Goal: Task Accomplishment & Management: Complete application form

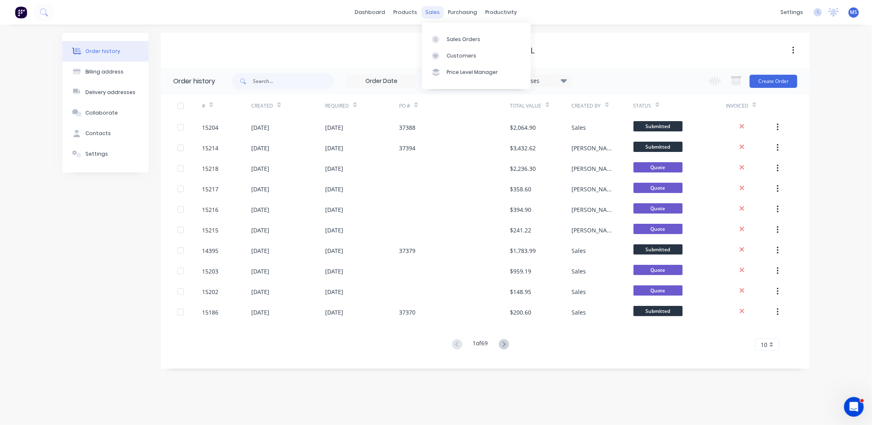
click at [434, 10] on div "sales" at bounding box center [433, 12] width 23 height 12
click at [473, 50] on link "Customers" at bounding box center [476, 56] width 109 height 16
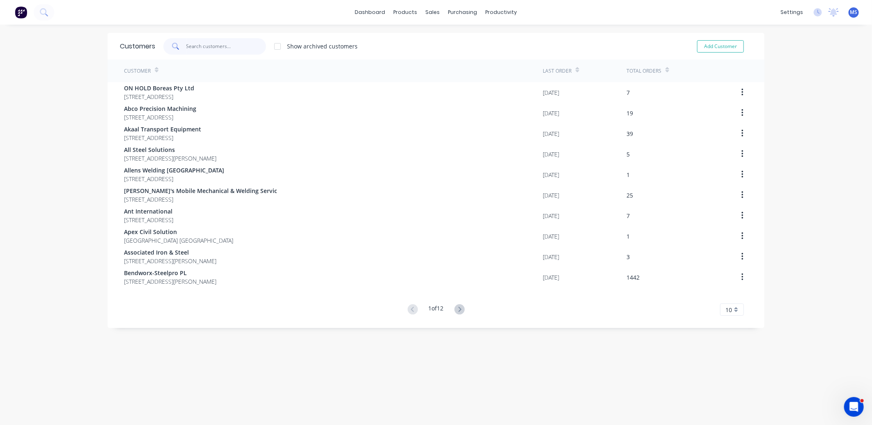
click at [231, 46] on input "text" at bounding box center [226, 46] width 80 height 16
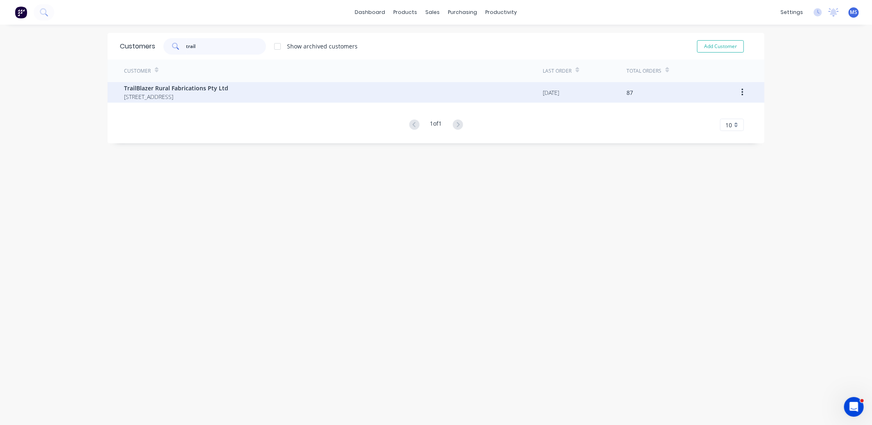
type input "trail"
click at [215, 95] on span "[STREET_ADDRESS]" at bounding box center [176, 96] width 104 height 9
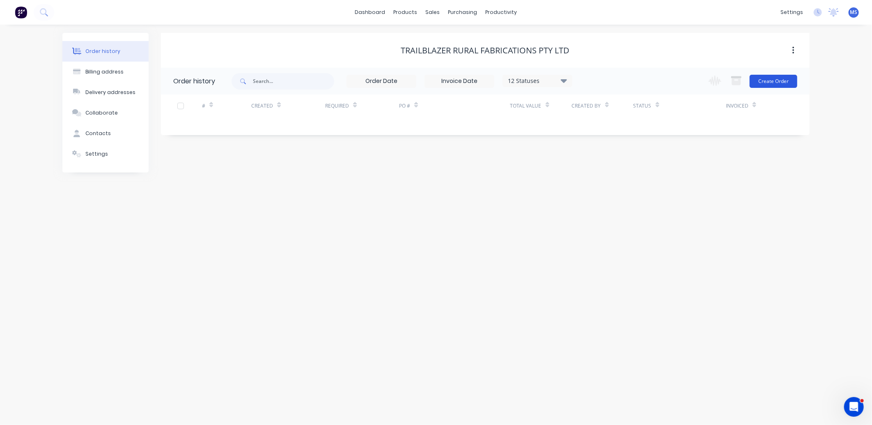
click at [762, 87] on button "Create Order" at bounding box center [774, 81] width 48 height 13
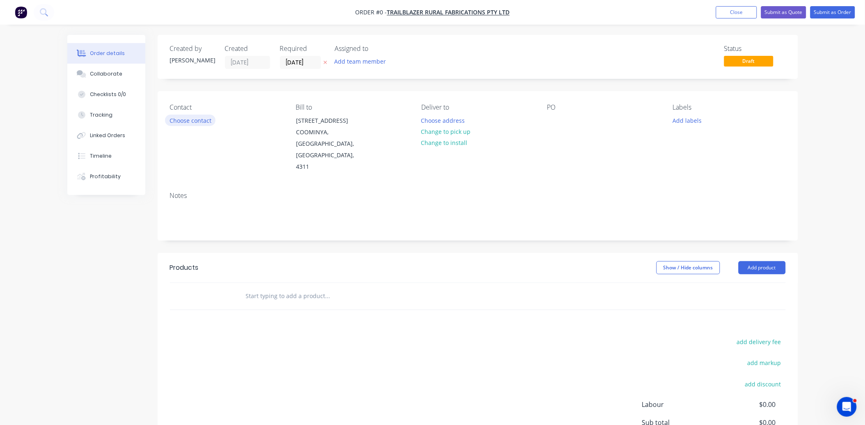
click at [206, 117] on button "Choose contact" at bounding box center [190, 120] width 50 height 11
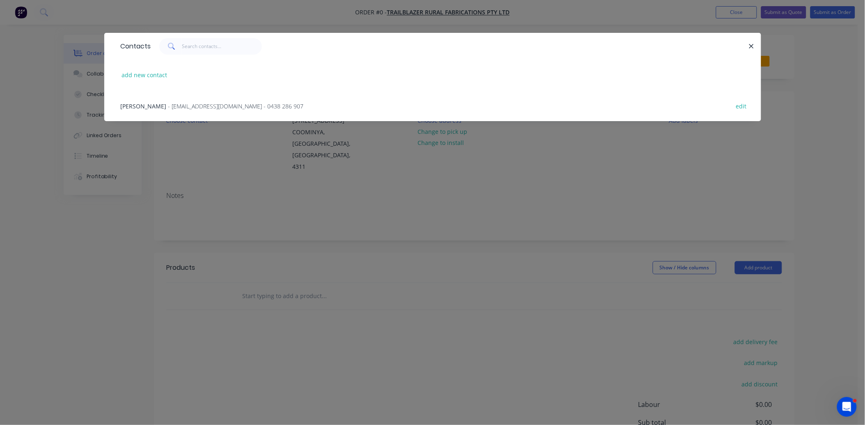
click at [174, 103] on span "- [EMAIL_ADDRESS][DOMAIN_NAME] - 0438 286 907" at bounding box center [235, 106] width 135 height 8
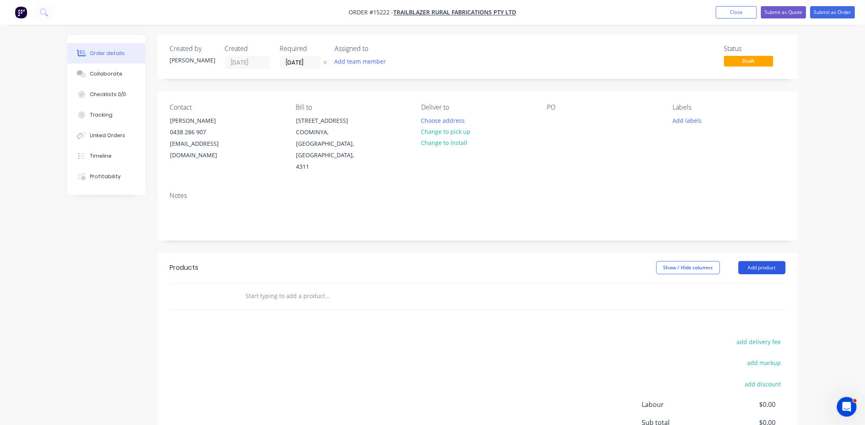
click at [773, 261] on button "Add product" at bounding box center [762, 267] width 47 height 13
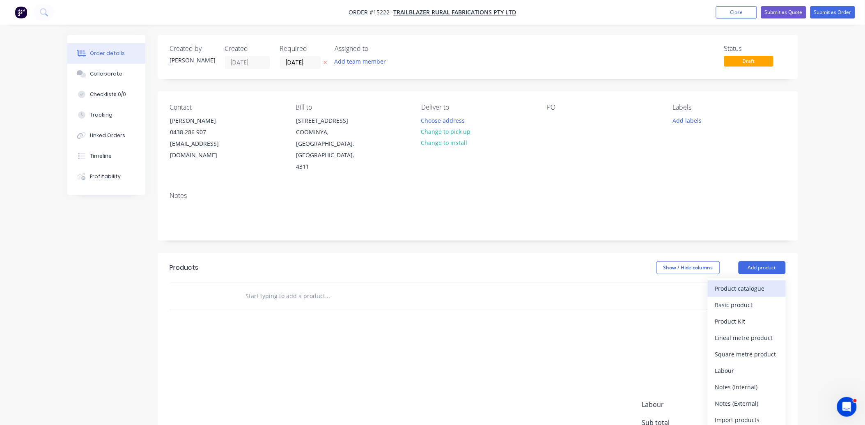
click at [762, 280] on button "Product catalogue" at bounding box center [747, 288] width 78 height 16
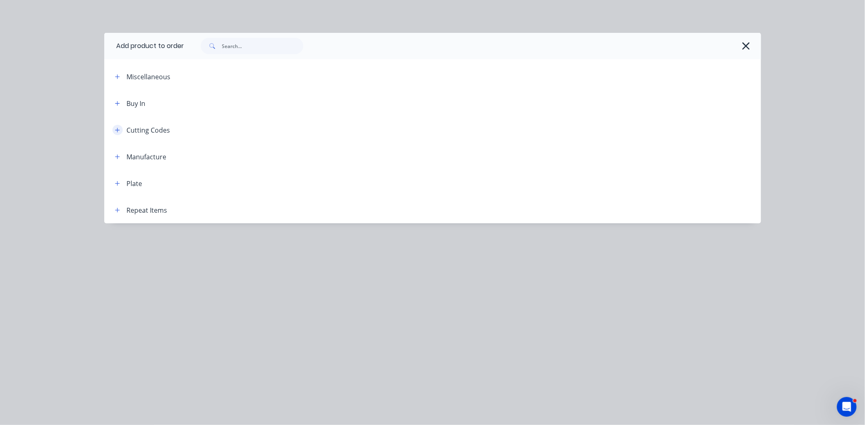
click at [116, 129] on icon "button" at bounding box center [117, 130] width 5 height 6
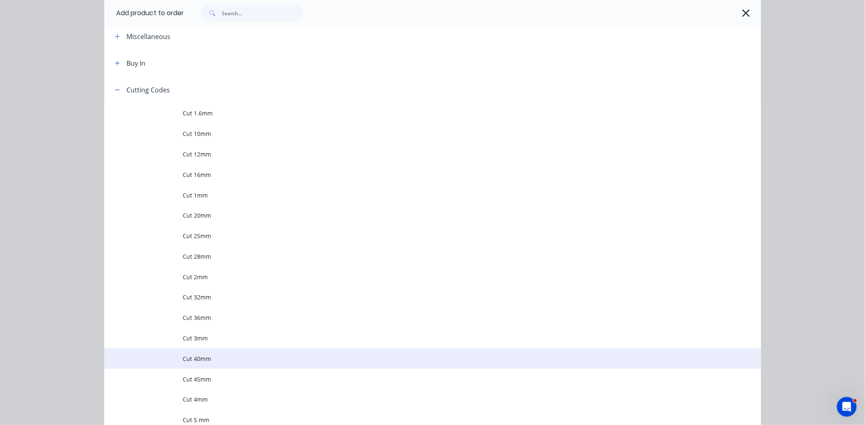
scroll to position [60, 0]
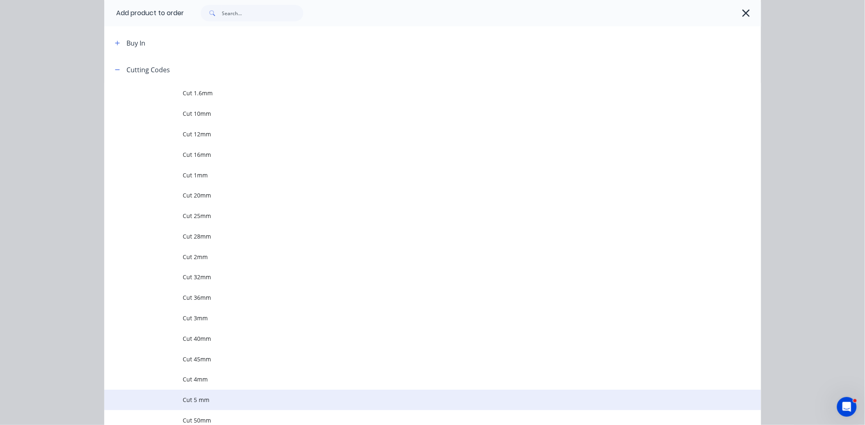
click at [207, 404] on td "Cut 5 mm" at bounding box center [472, 400] width 578 height 21
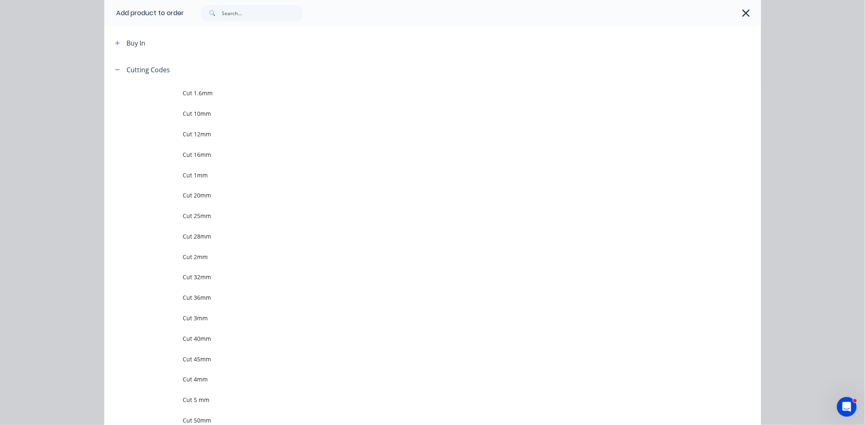
scroll to position [0, 0]
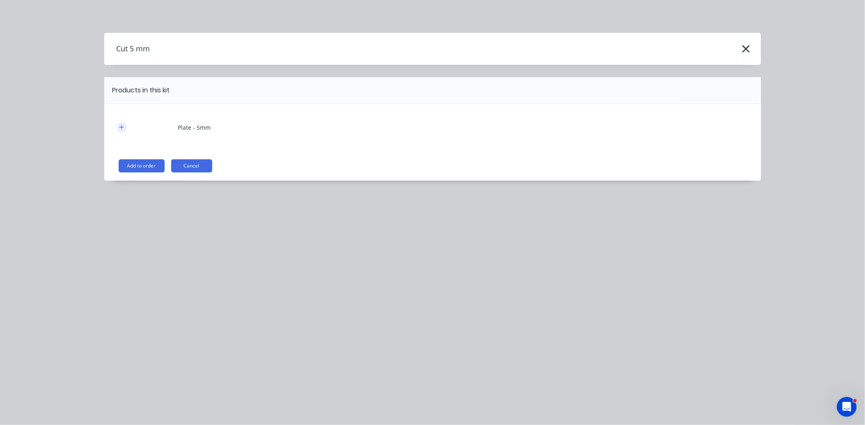
click at [122, 130] on icon "button" at bounding box center [121, 127] width 5 height 6
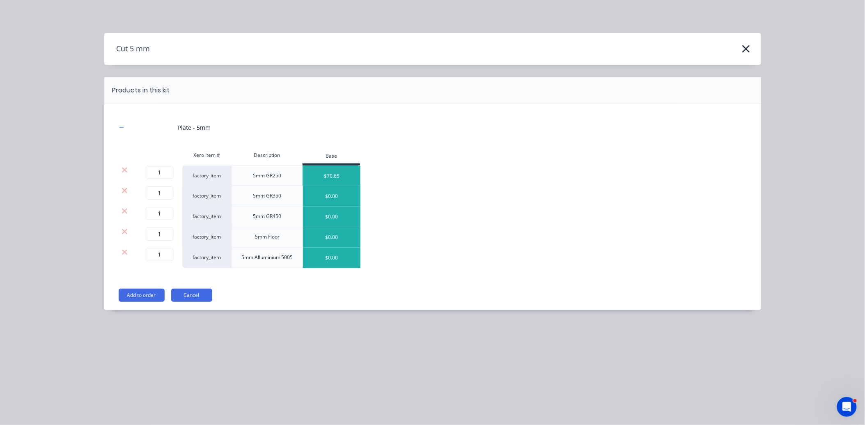
click at [347, 176] on div "$70.65" at bounding box center [331, 176] width 57 height 21
click at [125, 189] on icon at bounding box center [125, 190] width 6 height 8
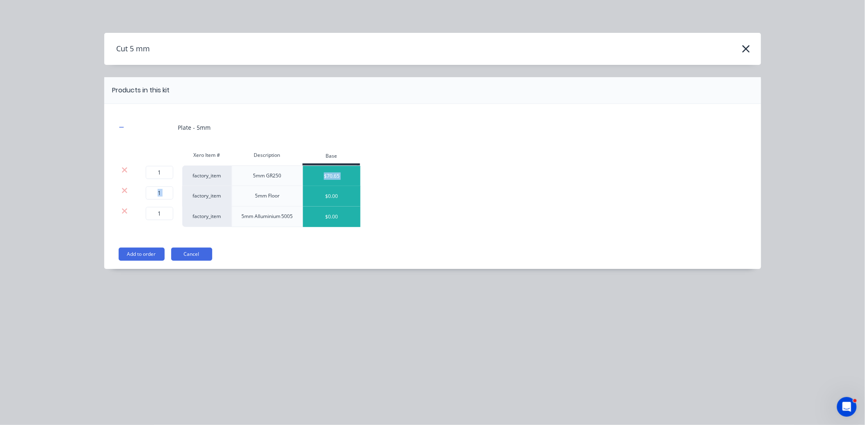
click at [124, 189] on icon at bounding box center [124, 190] width 5 height 5
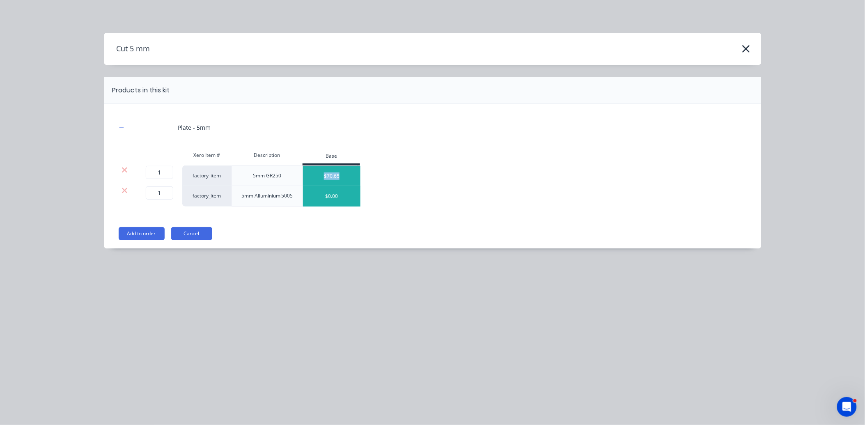
click at [124, 189] on icon at bounding box center [124, 190] width 5 height 5
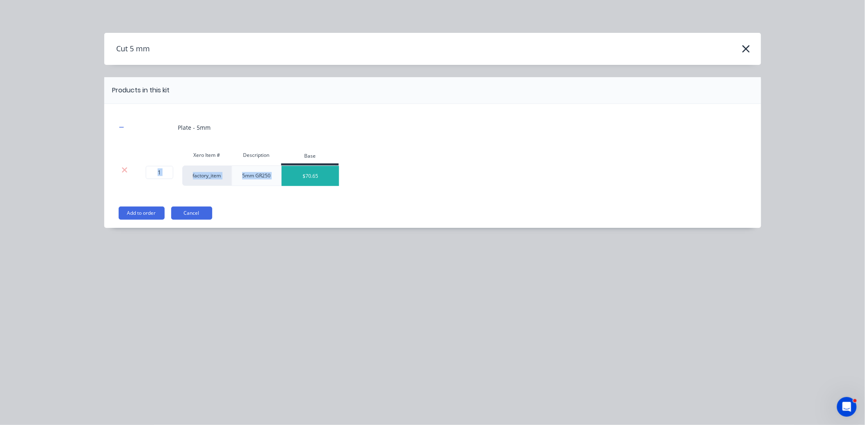
drag, startPoint x: 125, startPoint y: 189, endPoint x: 137, endPoint y: 214, distance: 27.9
click at [136, 212] on button "Add to order" at bounding box center [142, 213] width 46 height 13
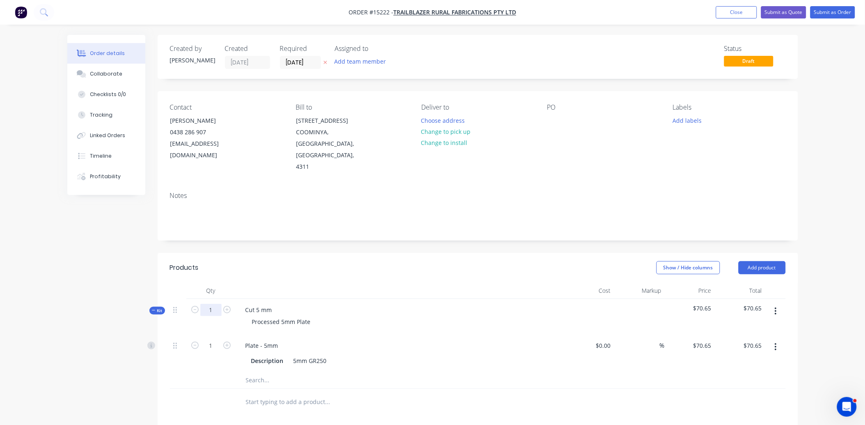
click at [210, 304] on input "1" at bounding box center [210, 310] width 21 height 12
type input "4"
type input "$282.60"
type input "3.207"
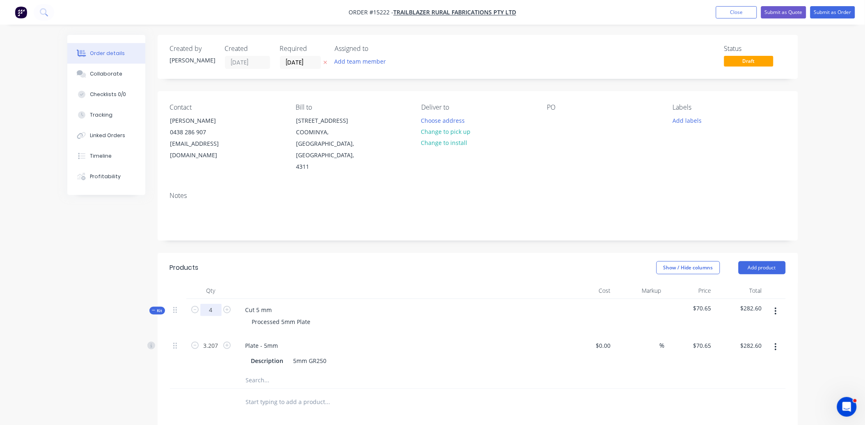
type input "$226.57"
type input "$0.00"
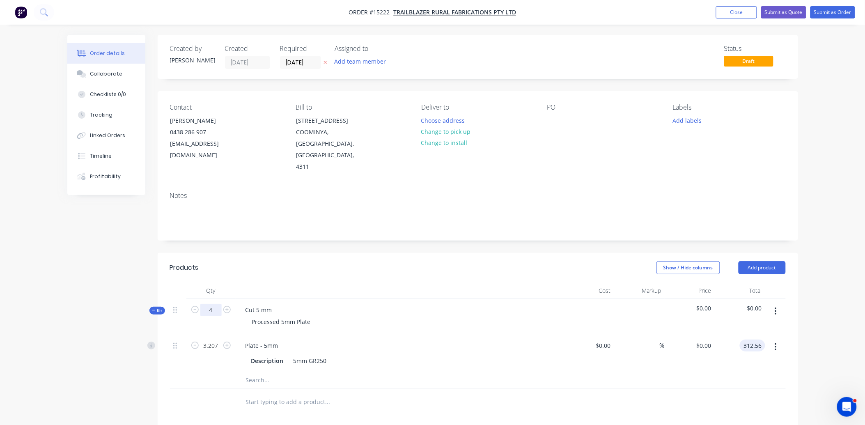
type input "312.56"
type input "$97.4618"
type input "$312.56"
click at [290, 63] on input "[DATE]" at bounding box center [300, 62] width 40 height 12
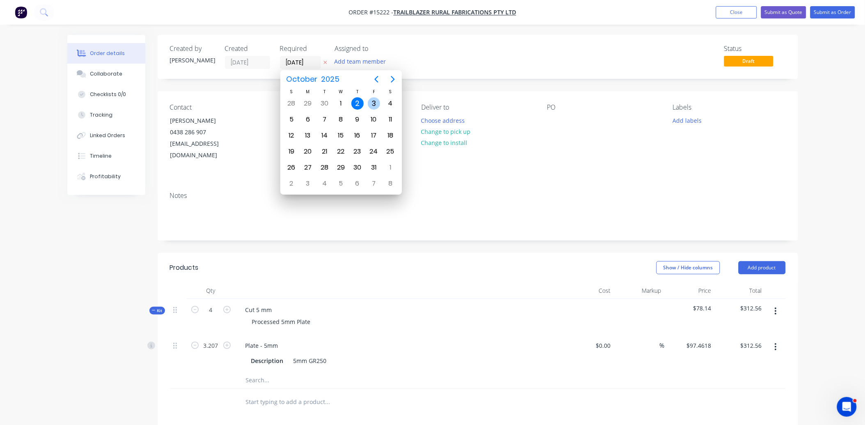
click at [370, 104] on div "3" at bounding box center [374, 103] width 12 height 12
type input "[DATE]"
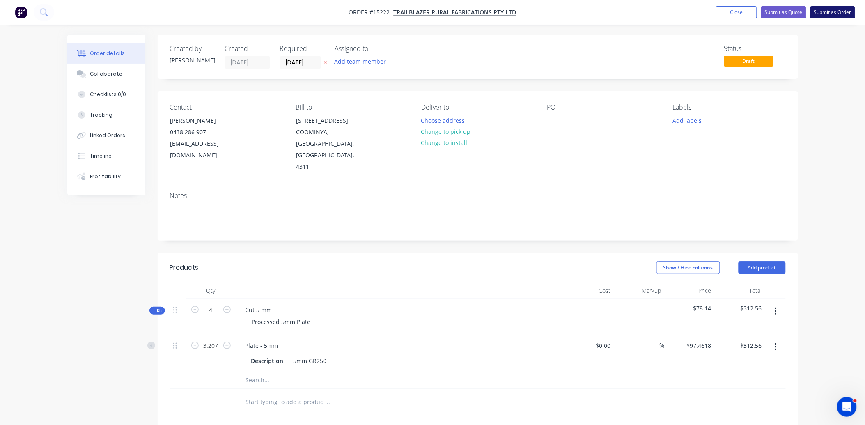
click at [826, 14] on button "Submit as Order" at bounding box center [832, 12] width 45 height 12
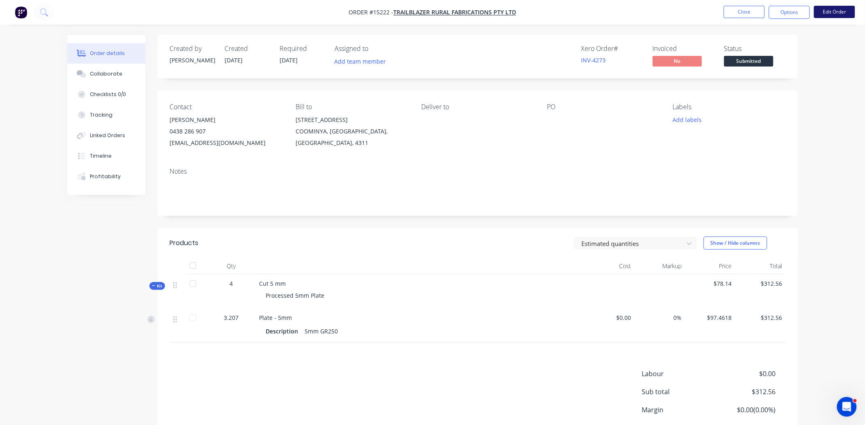
click at [828, 14] on button "Edit Order" at bounding box center [834, 12] width 41 height 12
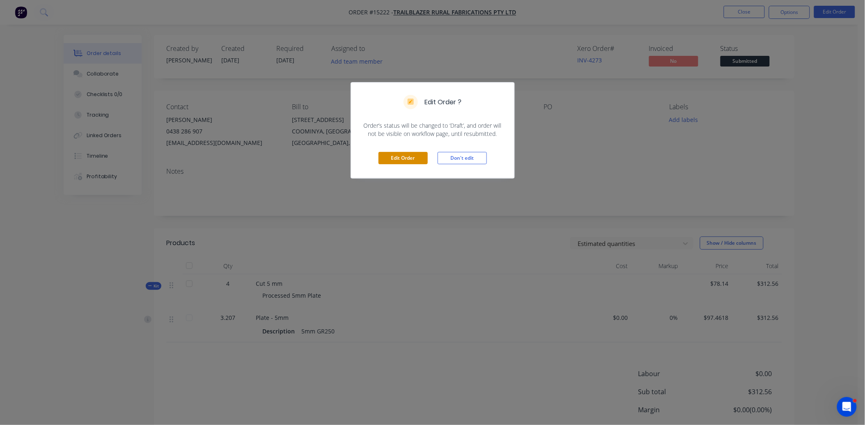
click at [416, 163] on button "Edit Order" at bounding box center [403, 158] width 49 height 12
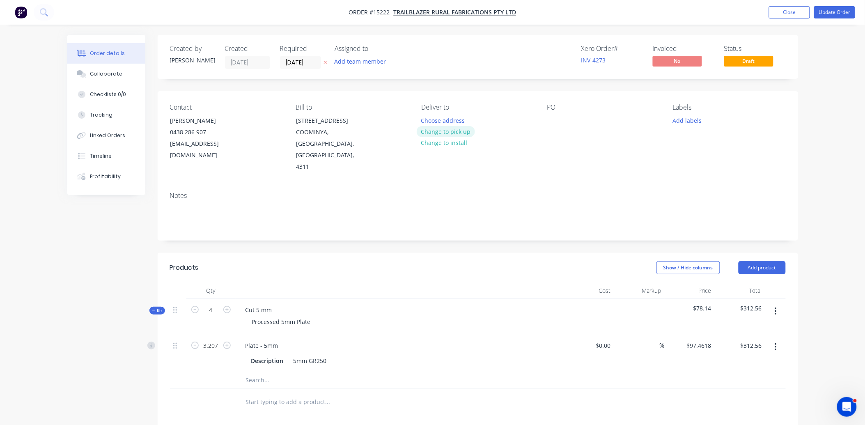
click at [459, 131] on button "Change to pick up" at bounding box center [446, 131] width 58 height 11
click at [553, 117] on div at bounding box center [553, 121] width 13 height 12
click at [834, 13] on button "Update Order" at bounding box center [834, 12] width 41 height 12
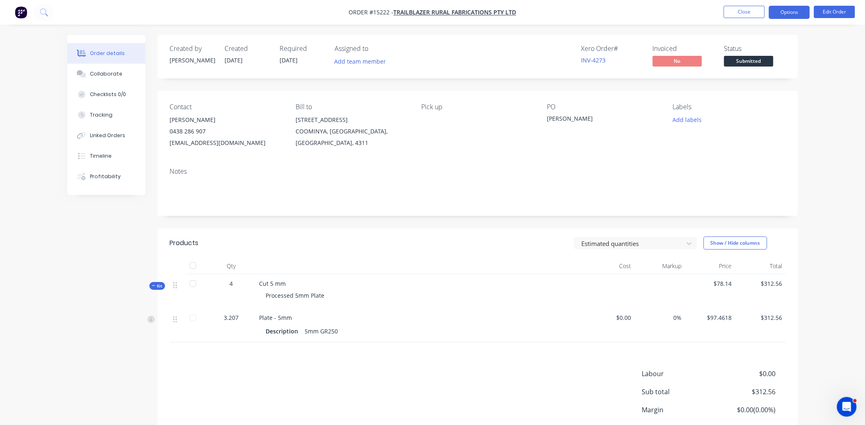
click at [786, 13] on button "Options" at bounding box center [789, 12] width 41 height 13
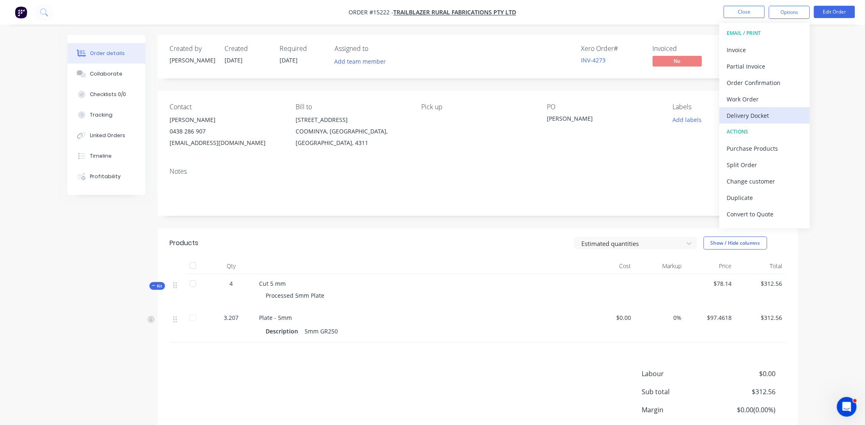
click at [770, 116] on div "Delivery Docket" at bounding box center [765, 116] width 76 height 12
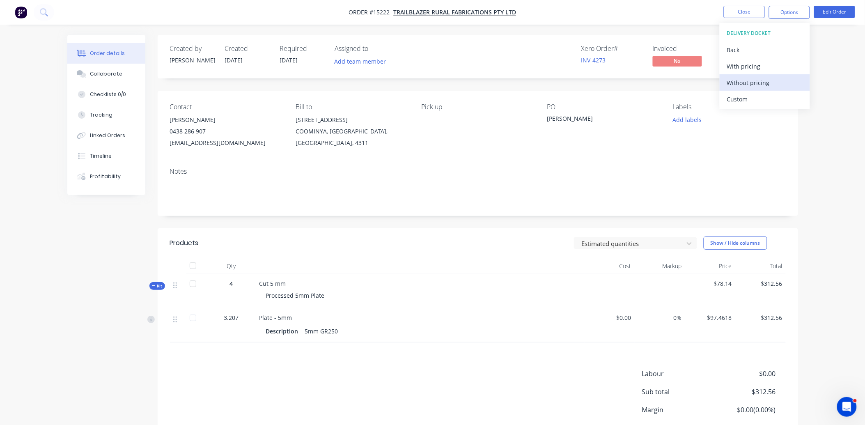
click at [762, 84] on div "Without pricing" at bounding box center [765, 83] width 76 height 12
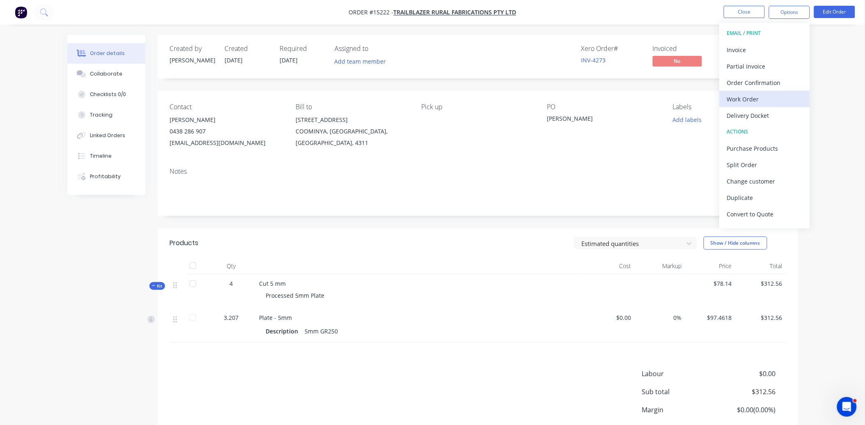
click at [780, 101] on div "Work Order" at bounding box center [765, 99] width 76 height 12
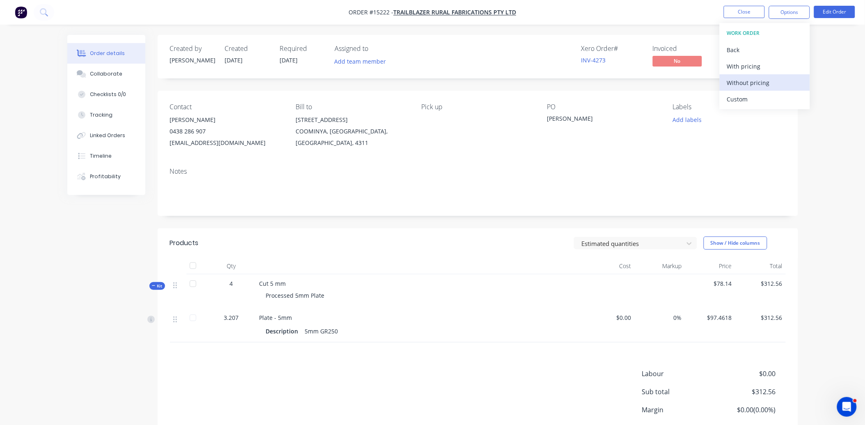
click at [760, 83] on div "Without pricing" at bounding box center [765, 83] width 76 height 12
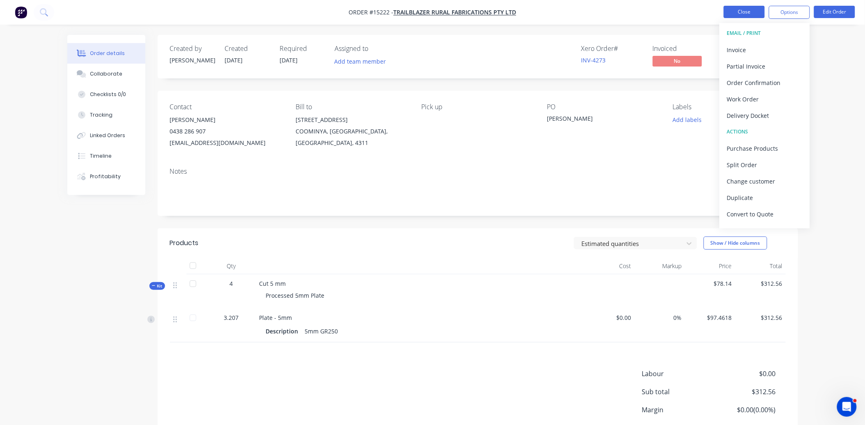
click at [742, 14] on button "Close" at bounding box center [744, 12] width 41 height 12
